Goal: Task Accomplishment & Management: Complete application form

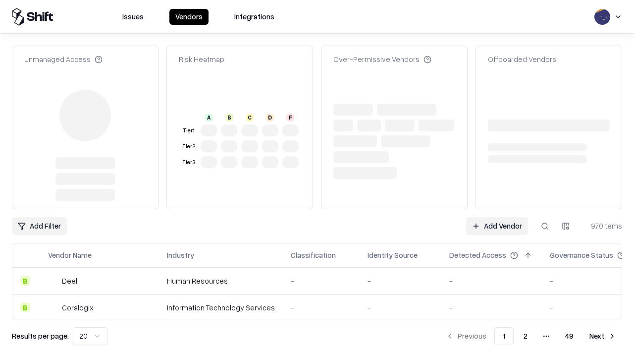
click at [497, 217] on link "Add Vendor" at bounding box center [497, 226] width 62 height 18
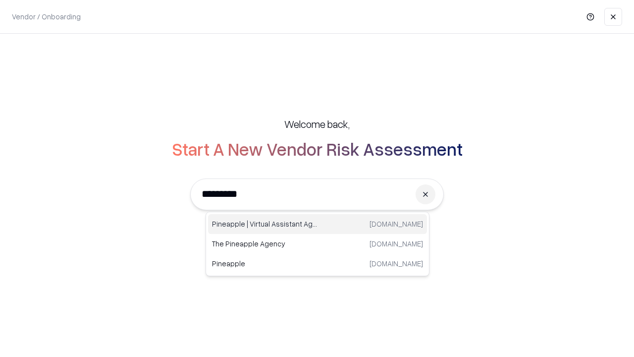
click at [318, 224] on div "Pineapple | Virtual Assistant Agency [DOMAIN_NAME]" at bounding box center [317, 224] width 219 height 20
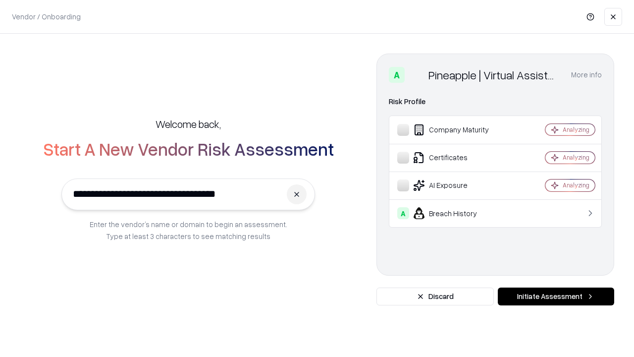
type input "**********"
click at [556, 296] on button "Initiate Assessment" at bounding box center [556, 296] width 116 height 18
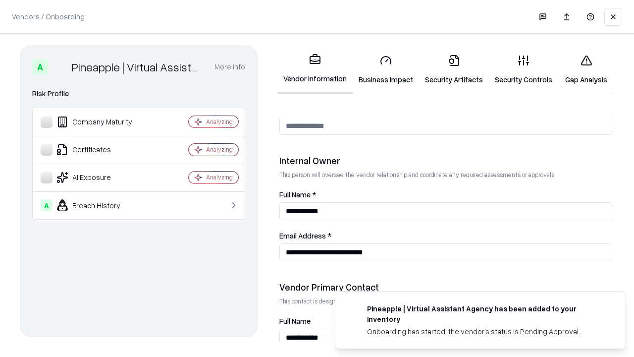
scroll to position [513, 0]
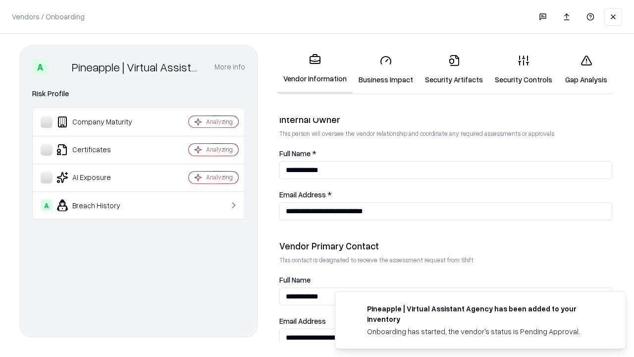
click at [454, 69] on link "Security Artifacts" at bounding box center [454, 70] width 70 height 46
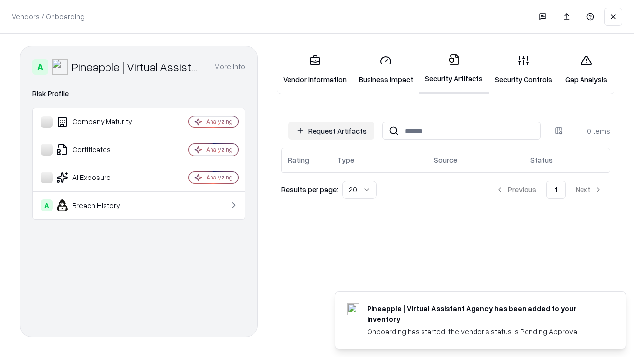
click at [332, 131] on button "Request Artifacts" at bounding box center [331, 131] width 86 height 18
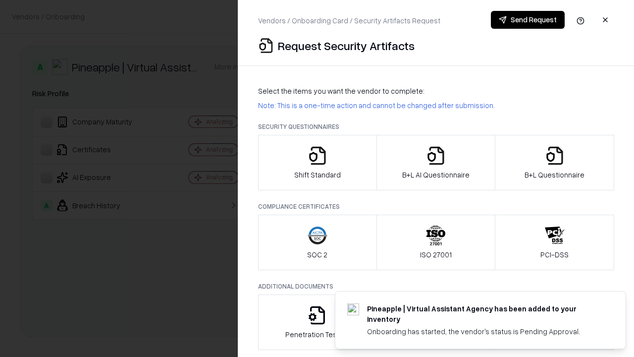
click at [554, 163] on icon "button" at bounding box center [555, 156] width 20 height 20
click at [436, 163] on icon "button" at bounding box center [436, 156] width 20 height 20
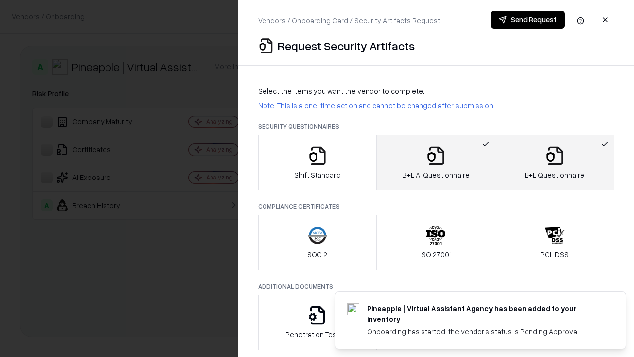
click at [528, 20] on button "Send Request" at bounding box center [528, 20] width 74 height 18
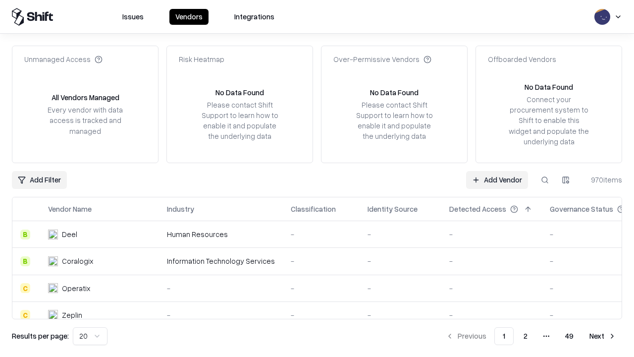
click at [545, 179] on button at bounding box center [545, 180] width 18 height 18
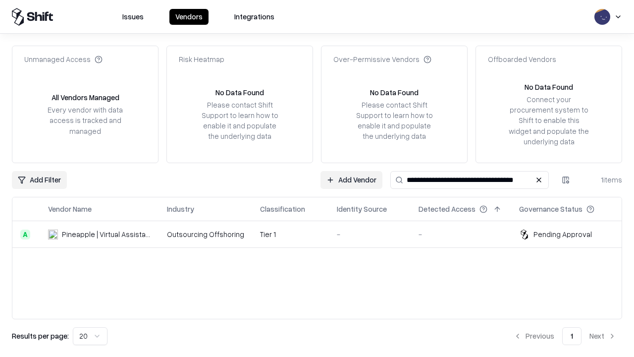
type input "**********"
click at [323, 234] on td "Tier 1" at bounding box center [290, 234] width 77 height 27
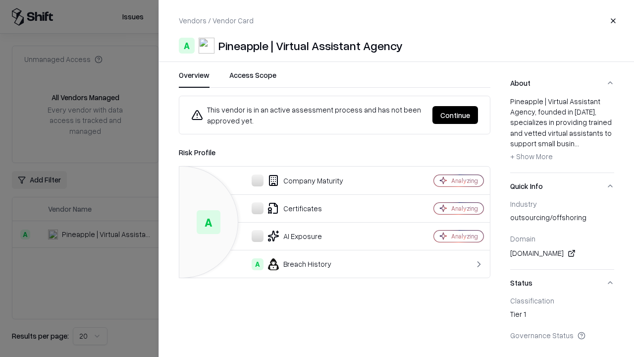
click at [455, 115] on button "Continue" at bounding box center [456, 115] width 46 height 18
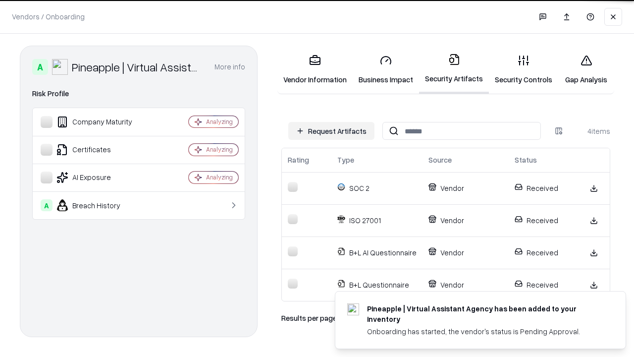
click at [586, 69] on link "Gap Analysis" at bounding box center [586, 70] width 56 height 46
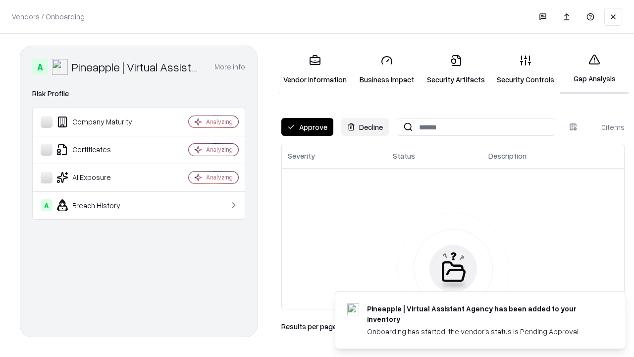
click at [307, 127] on button "Approve" at bounding box center [307, 127] width 52 height 18
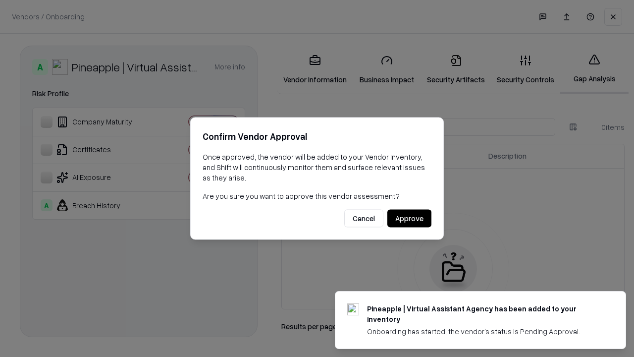
click at [409, 218] on button "Approve" at bounding box center [409, 219] width 44 height 18
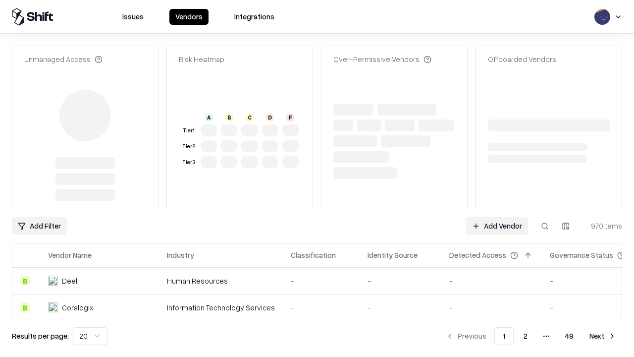
type input "**********"
click at [497, 217] on link "Add Vendor" at bounding box center [497, 226] width 62 height 18
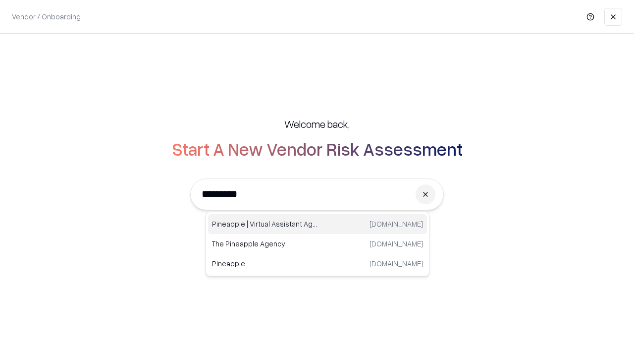
click at [318, 224] on div "Pineapple | Virtual Assistant Agency [DOMAIN_NAME]" at bounding box center [317, 224] width 219 height 20
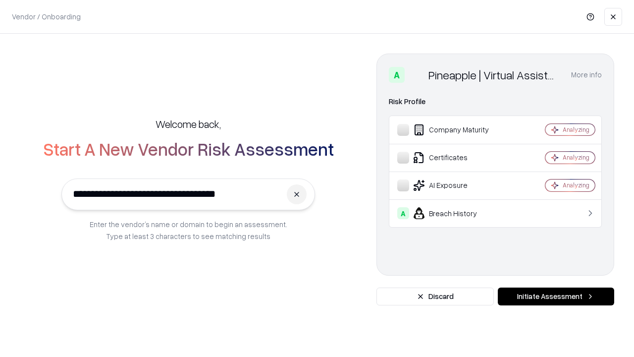
type input "**********"
click at [556, 296] on button "Initiate Assessment" at bounding box center [556, 296] width 116 height 18
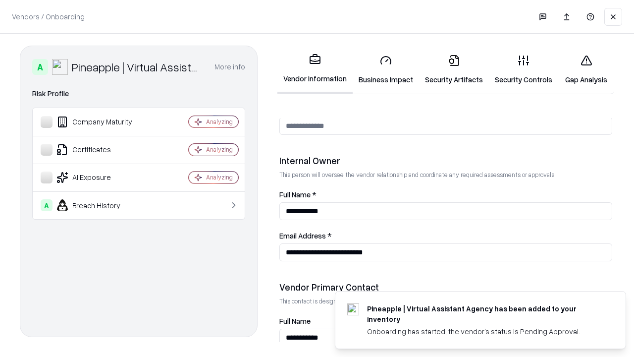
scroll to position [513, 0]
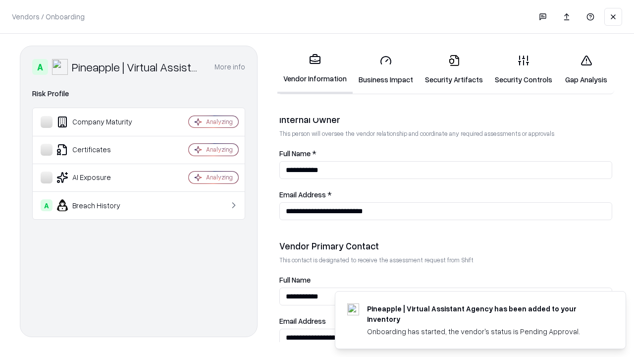
click at [586, 69] on link "Gap Analysis" at bounding box center [586, 70] width 56 height 46
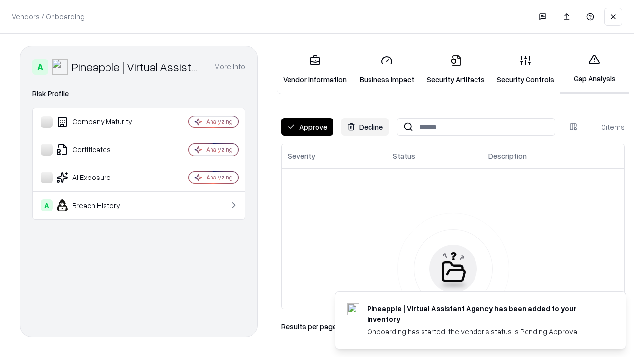
click at [307, 127] on button "Approve" at bounding box center [307, 127] width 52 height 18
